Goal: Download file/media

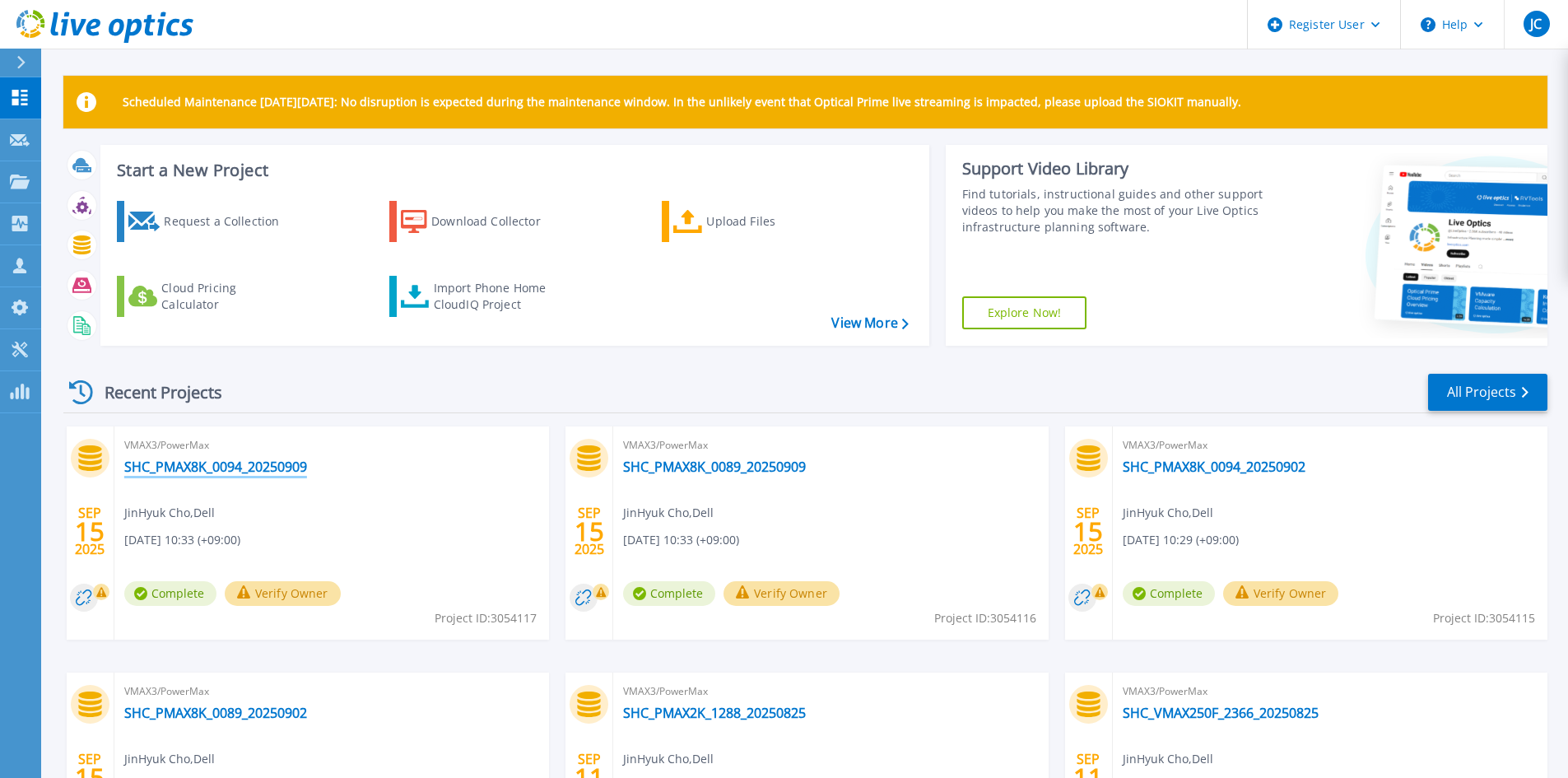
click at [284, 473] on link "SHC_PMAX8K_0094_20250909" at bounding box center [215, 466] width 183 height 17
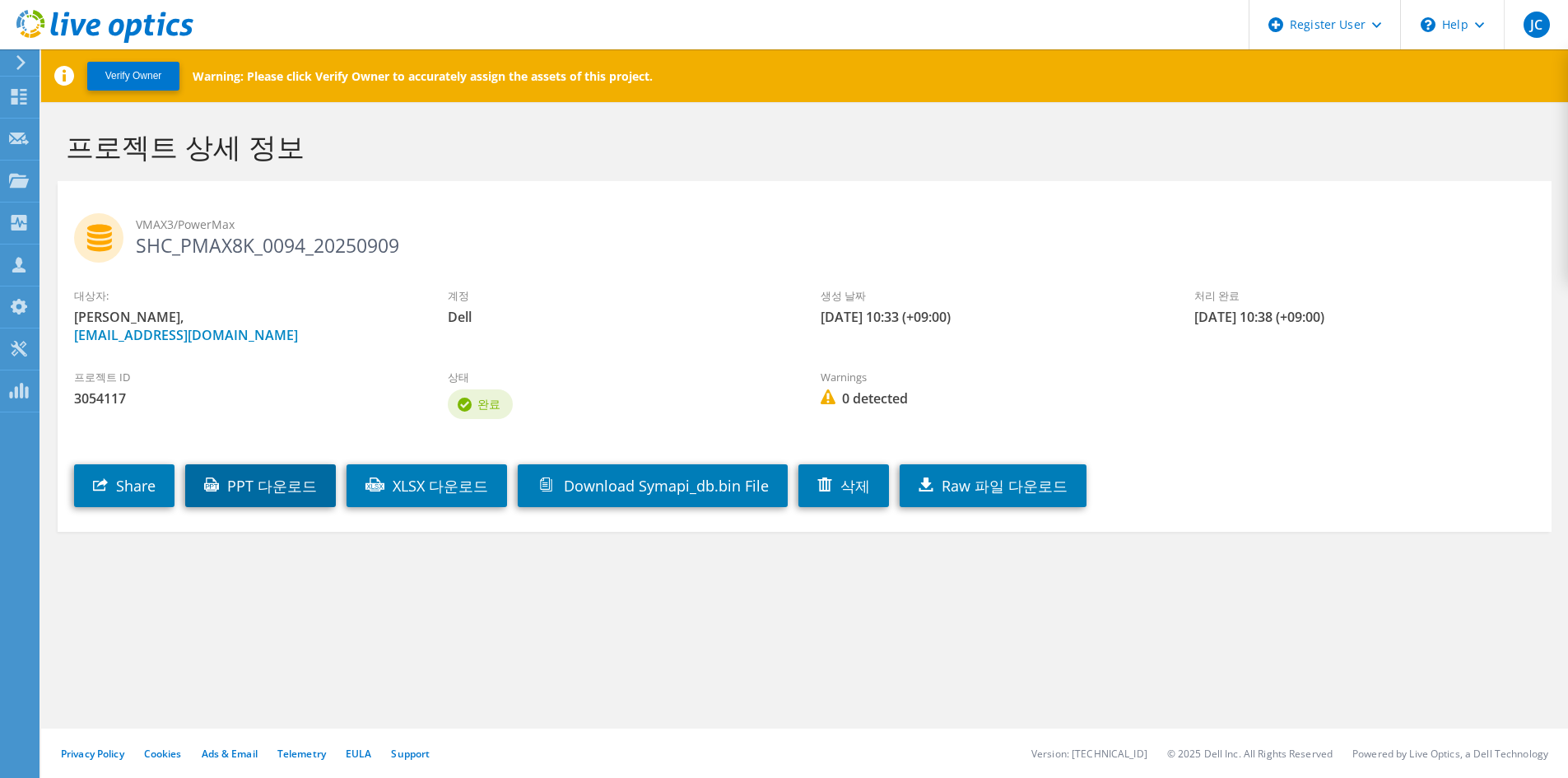
click at [272, 486] on link "PPT 다운로드" at bounding box center [260, 486] width 151 height 43
